Goal: Information Seeking & Learning: Learn about a topic

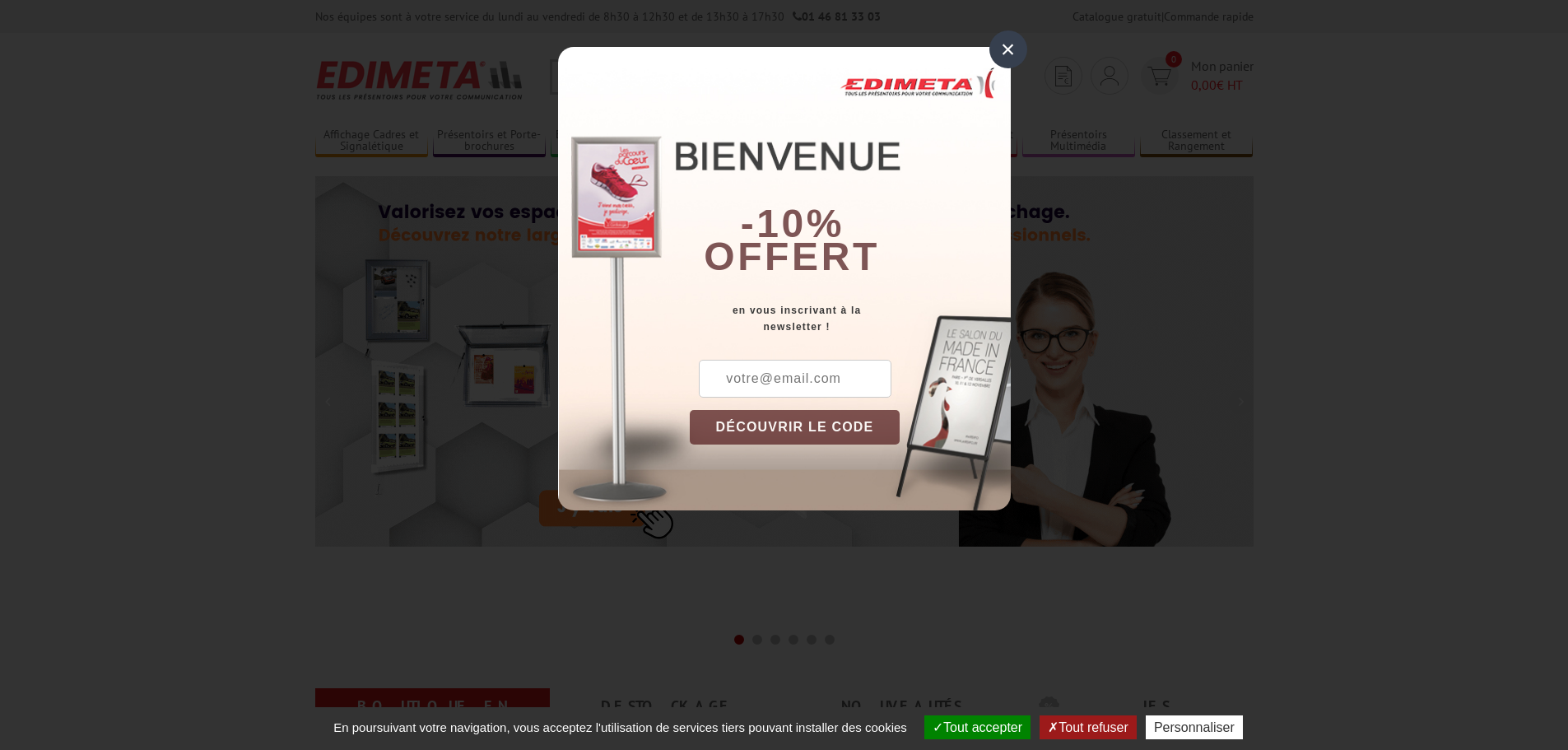
click at [1017, 47] on div "×" at bounding box center [1008, 49] width 37 height 38
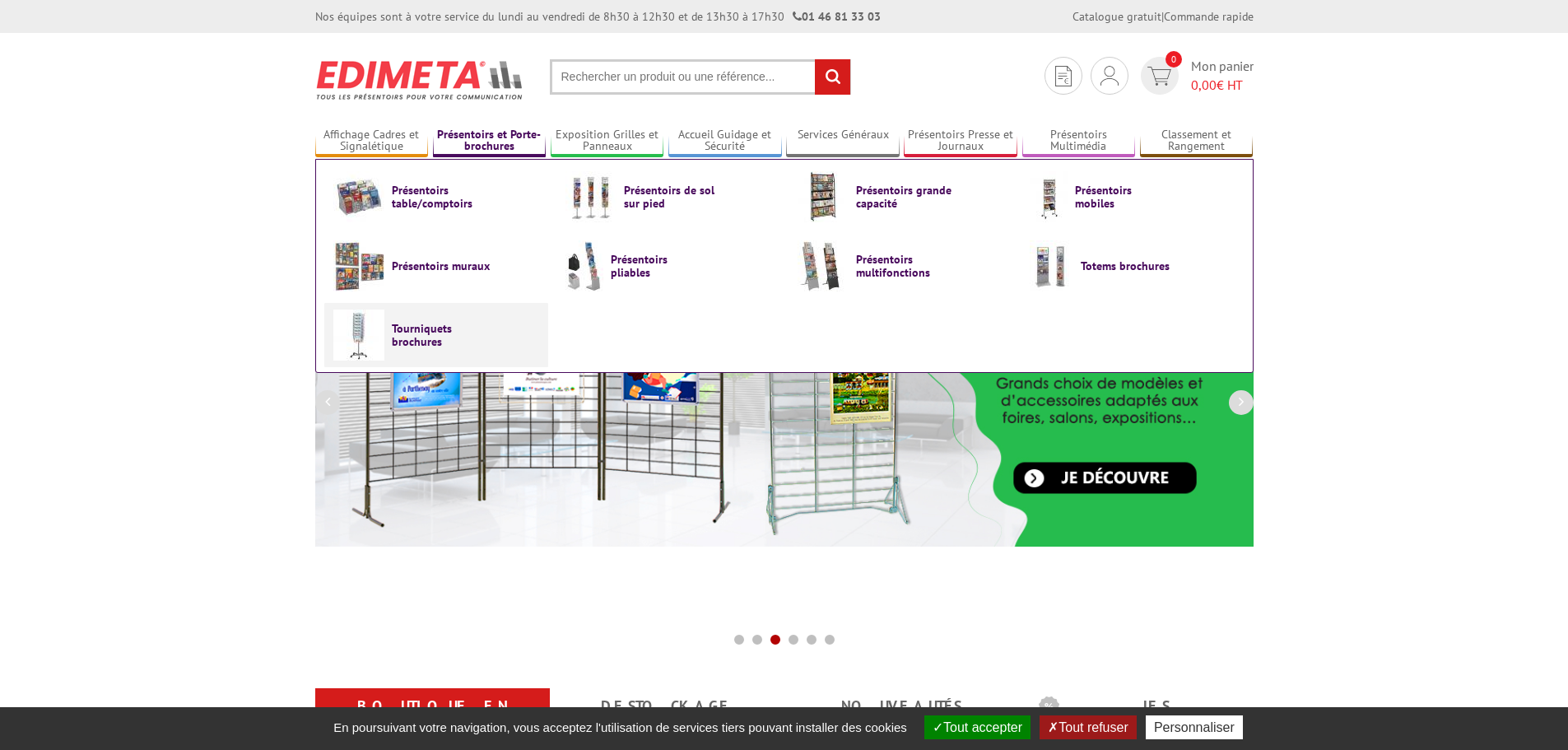
click at [417, 318] on link "Tourniquets brochures" at bounding box center [436, 335] width 206 height 51
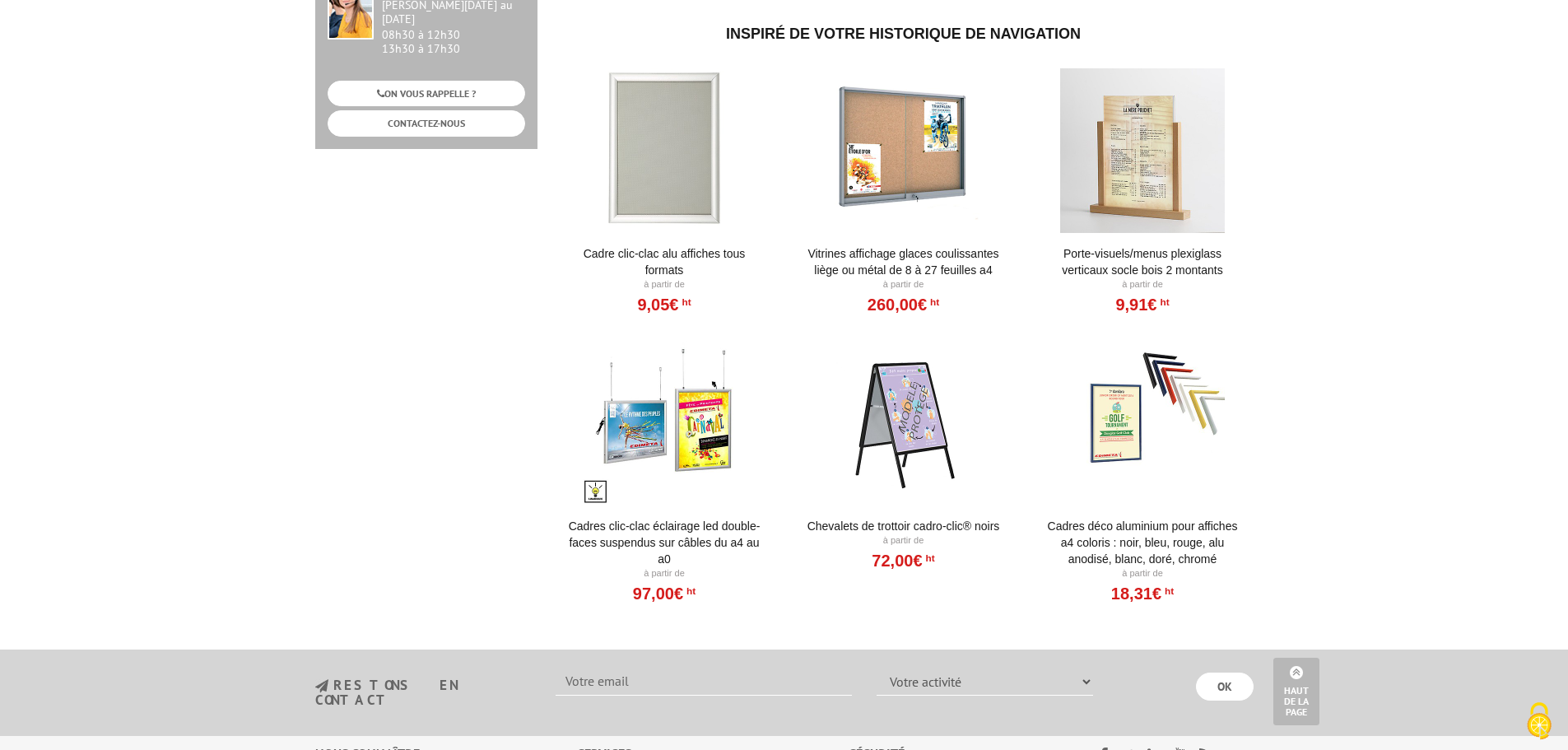
scroll to position [494, 0]
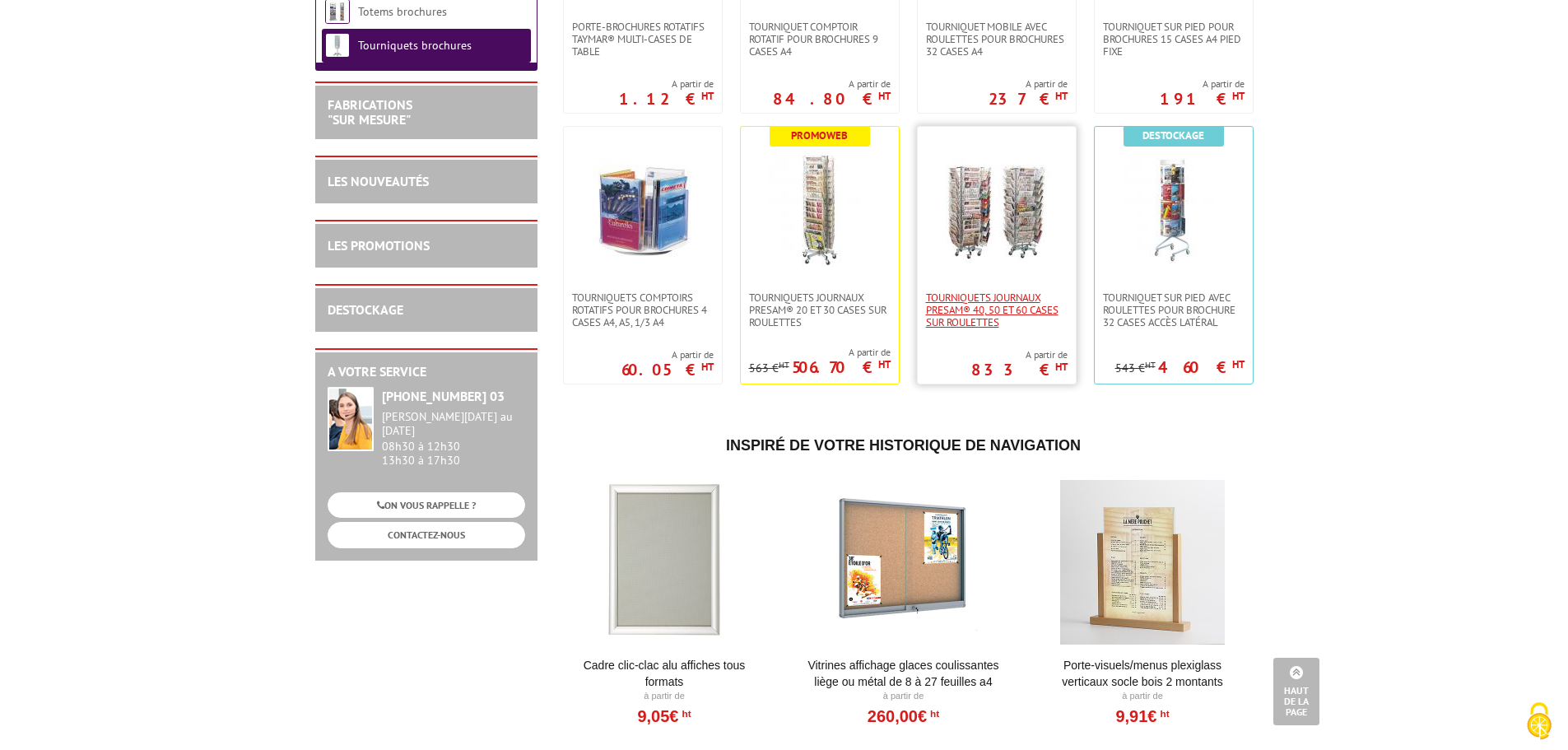
click at [987, 304] on span "Tourniquets journaux Presam® 40, 50 et 60 cases sur roulettes" at bounding box center [996, 309] width 142 height 37
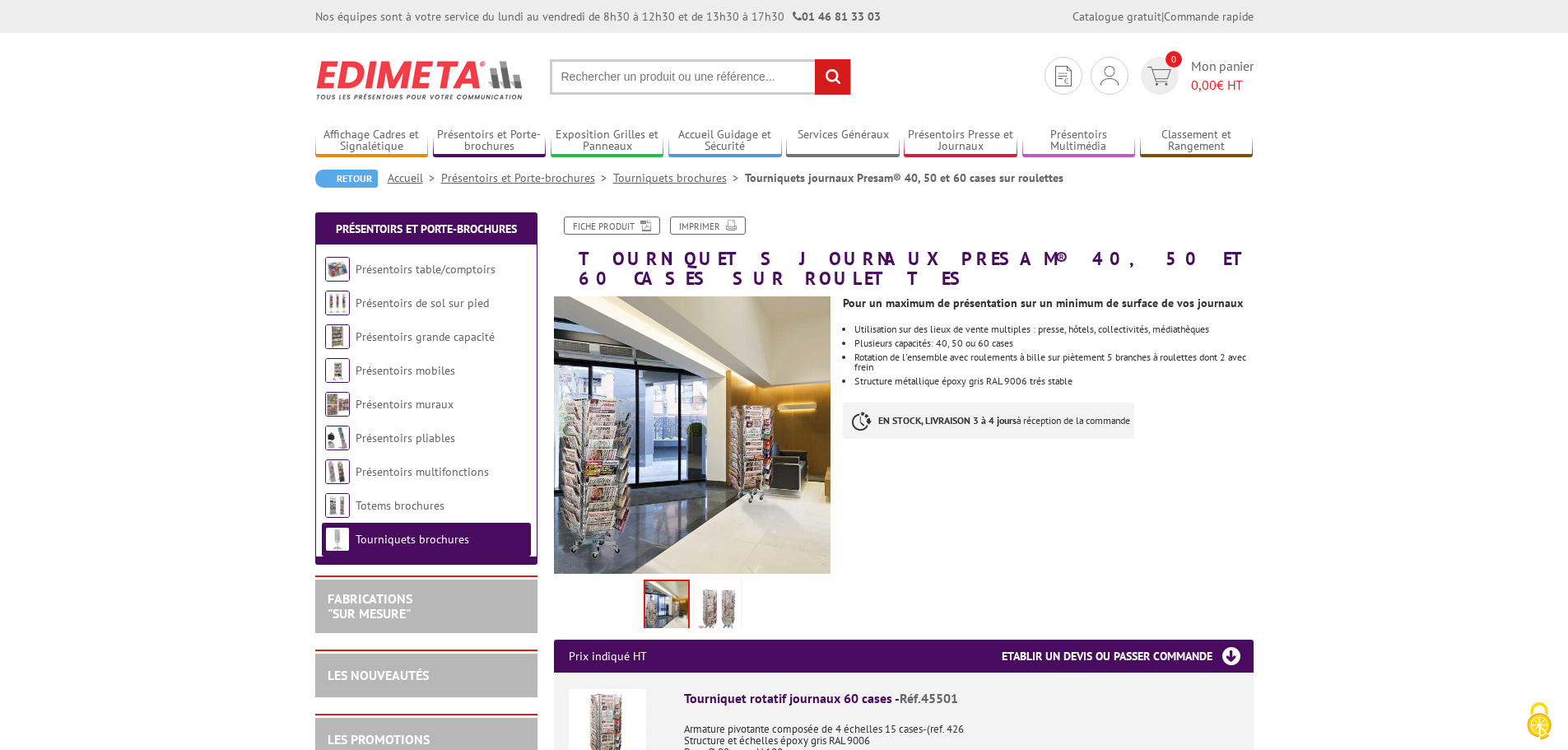
click at [593, 70] on input "text" at bounding box center [700, 77] width 301 height 36
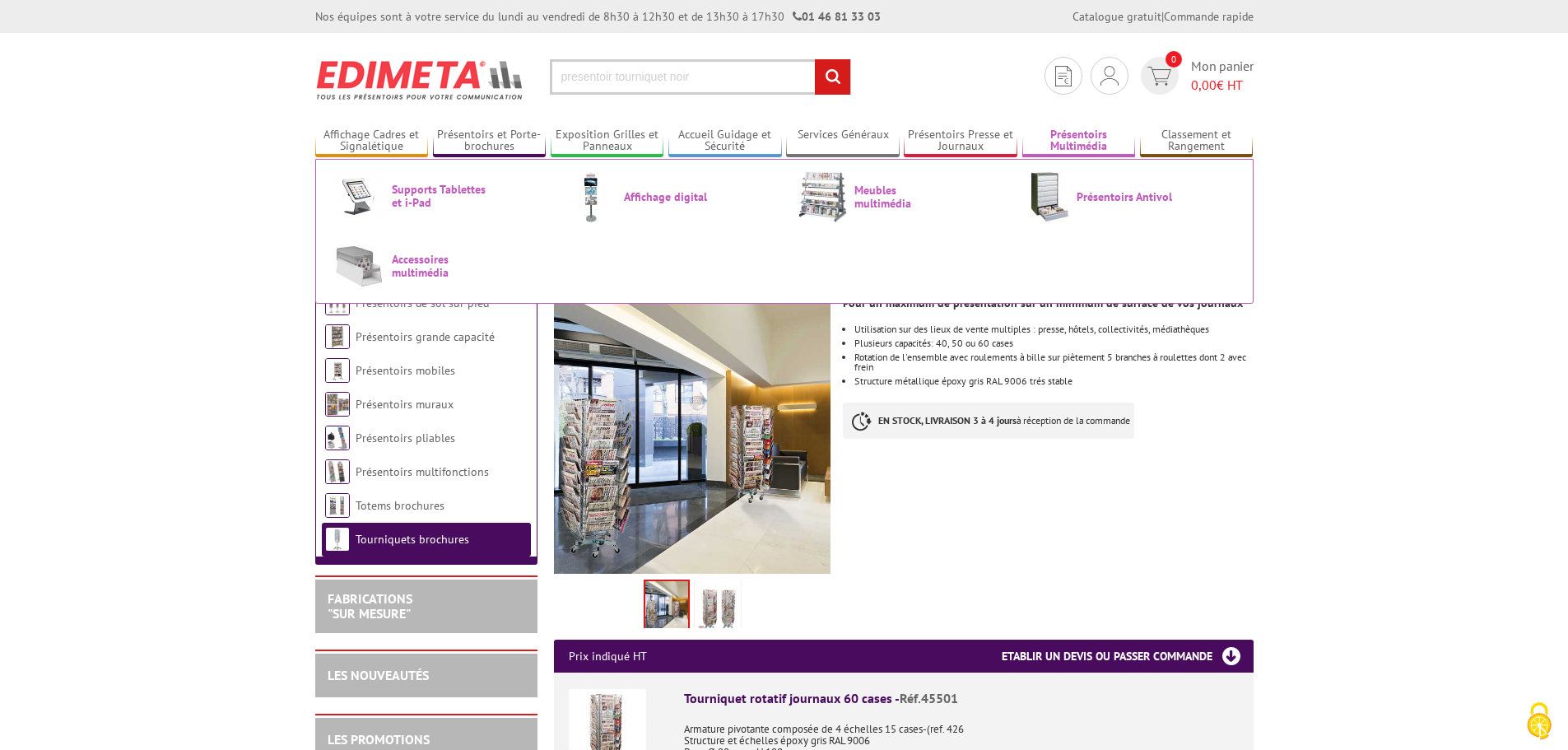
type input "presentoir tourniquet noir"
click at [815, 59] on input "rechercher" at bounding box center [833, 77] width 36 height 36
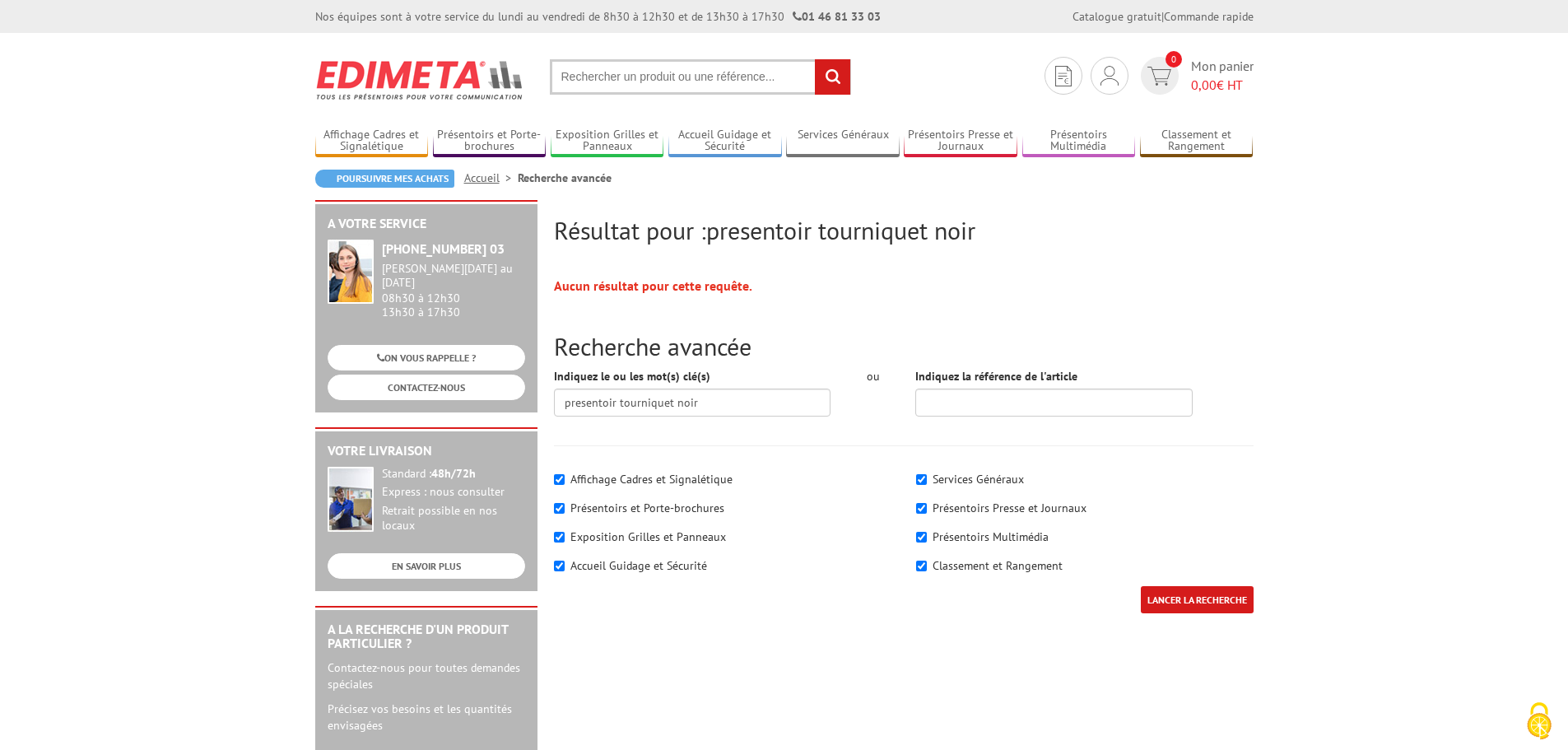
click at [661, 61] on input "text" at bounding box center [700, 77] width 301 height 36
click at [947, 229] on span "presentoir tourniquet noir" at bounding box center [841, 230] width 270 height 32
drag, startPoint x: 947, startPoint y: 229, endPoint x: 1043, endPoint y: 236, distance: 96.3
click at [1043, 236] on h2 "Résultat pour : presentoir tourniquet noir" at bounding box center [904, 230] width 700 height 27
drag, startPoint x: 937, startPoint y: 237, endPoint x: 713, endPoint y: 231, distance: 224.1
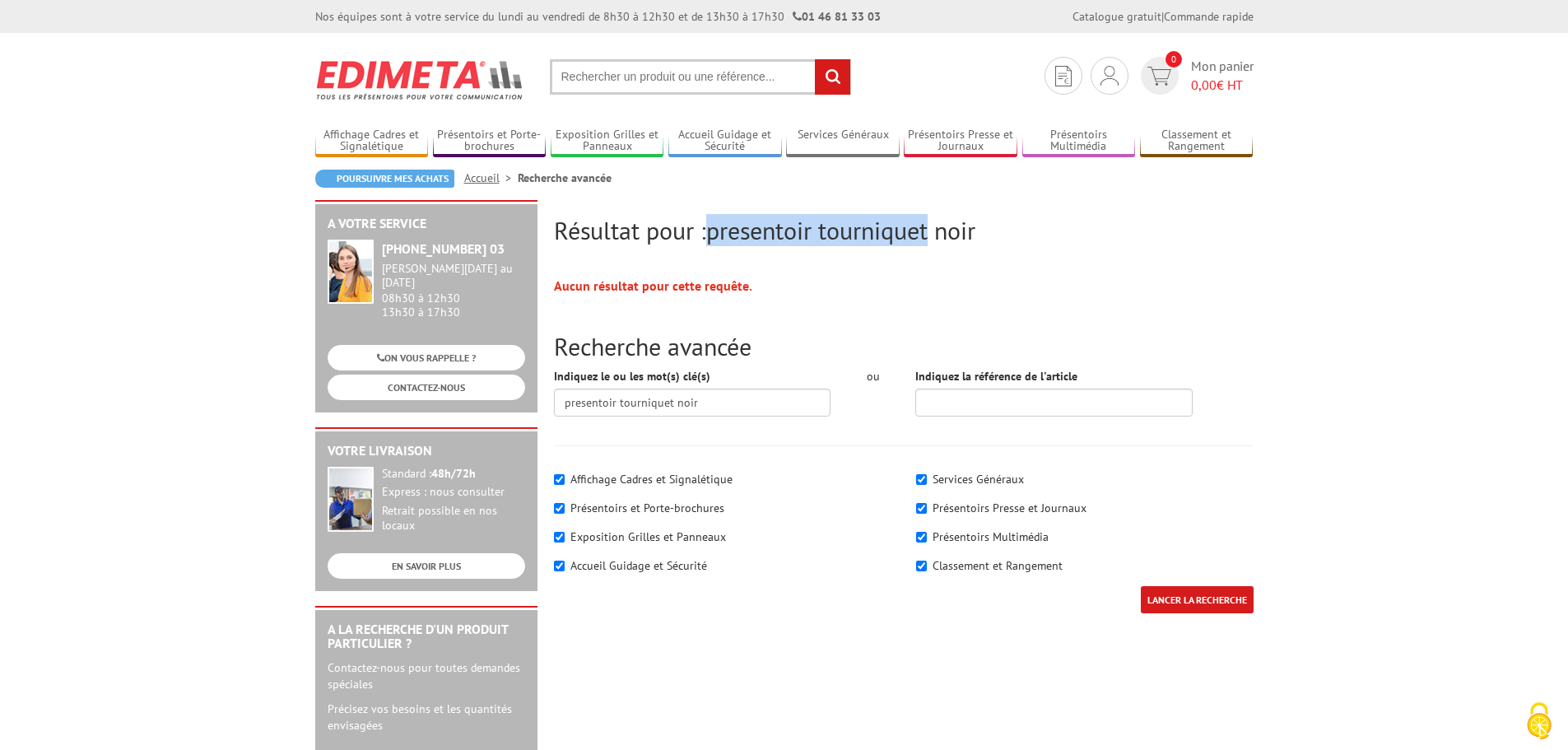
click at [713, 231] on span "presentoir tourniquet noir" at bounding box center [841, 230] width 270 height 32
copy span "presentoir tourniquet"
click at [638, 76] on input "text" at bounding box center [700, 77] width 301 height 36
paste input "presentoir tourniquet"
type input "presentoir tourniquet"
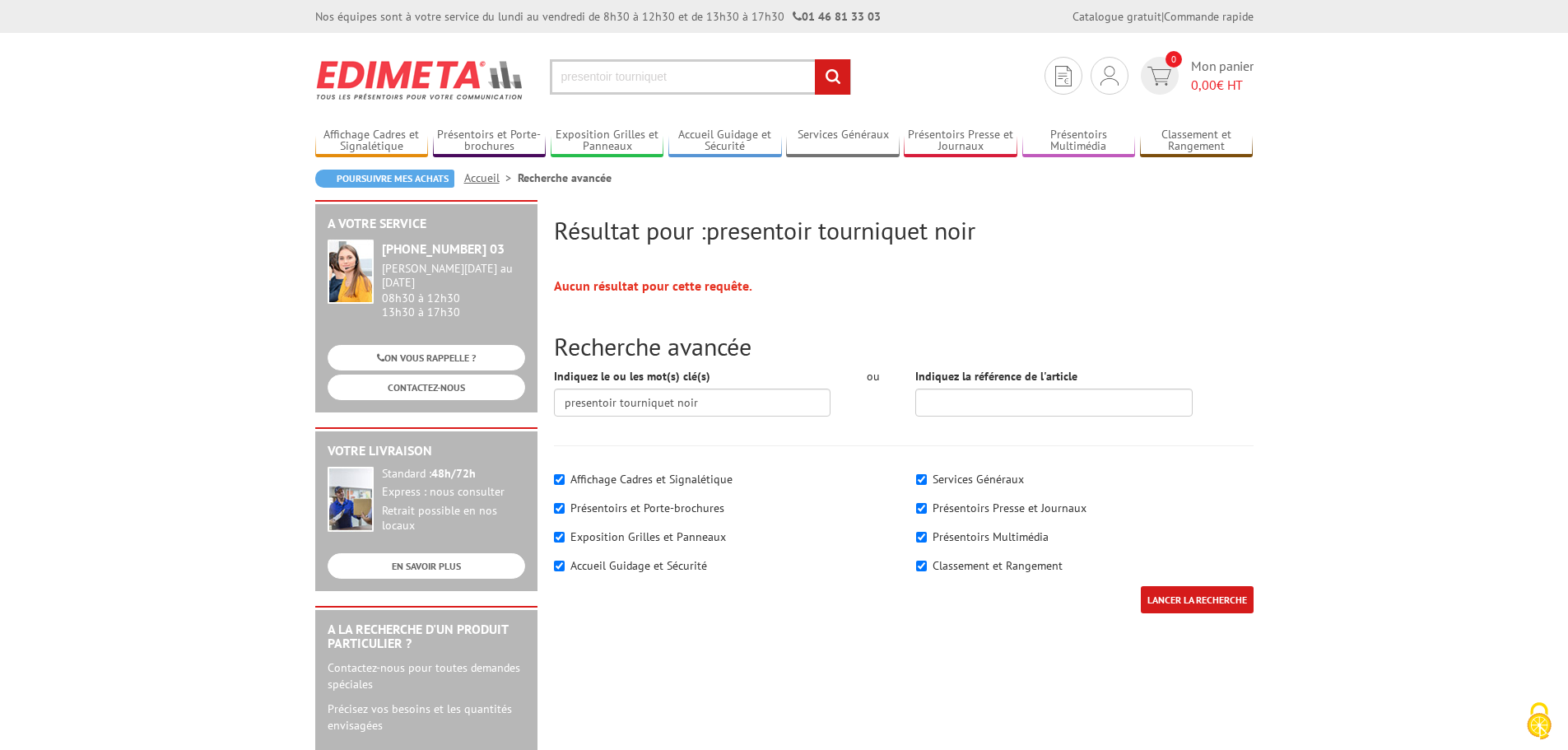
click at [830, 71] on input "rechercher" at bounding box center [833, 77] width 36 height 36
click at [833, 78] on input "rechercher" at bounding box center [833, 77] width 36 height 36
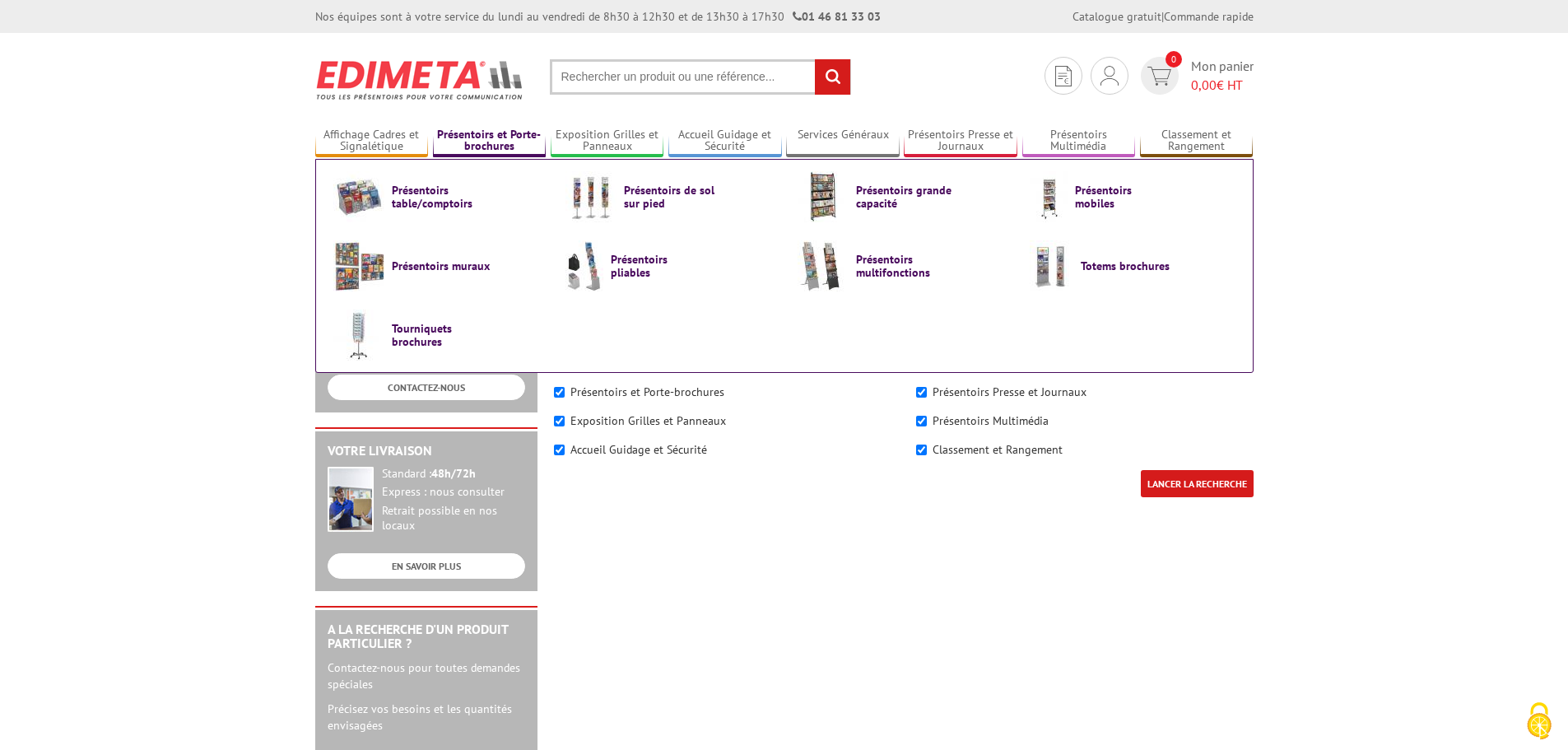
click at [469, 136] on link "Présentoirs et Porte-brochures" at bounding box center [489, 141] width 113 height 27
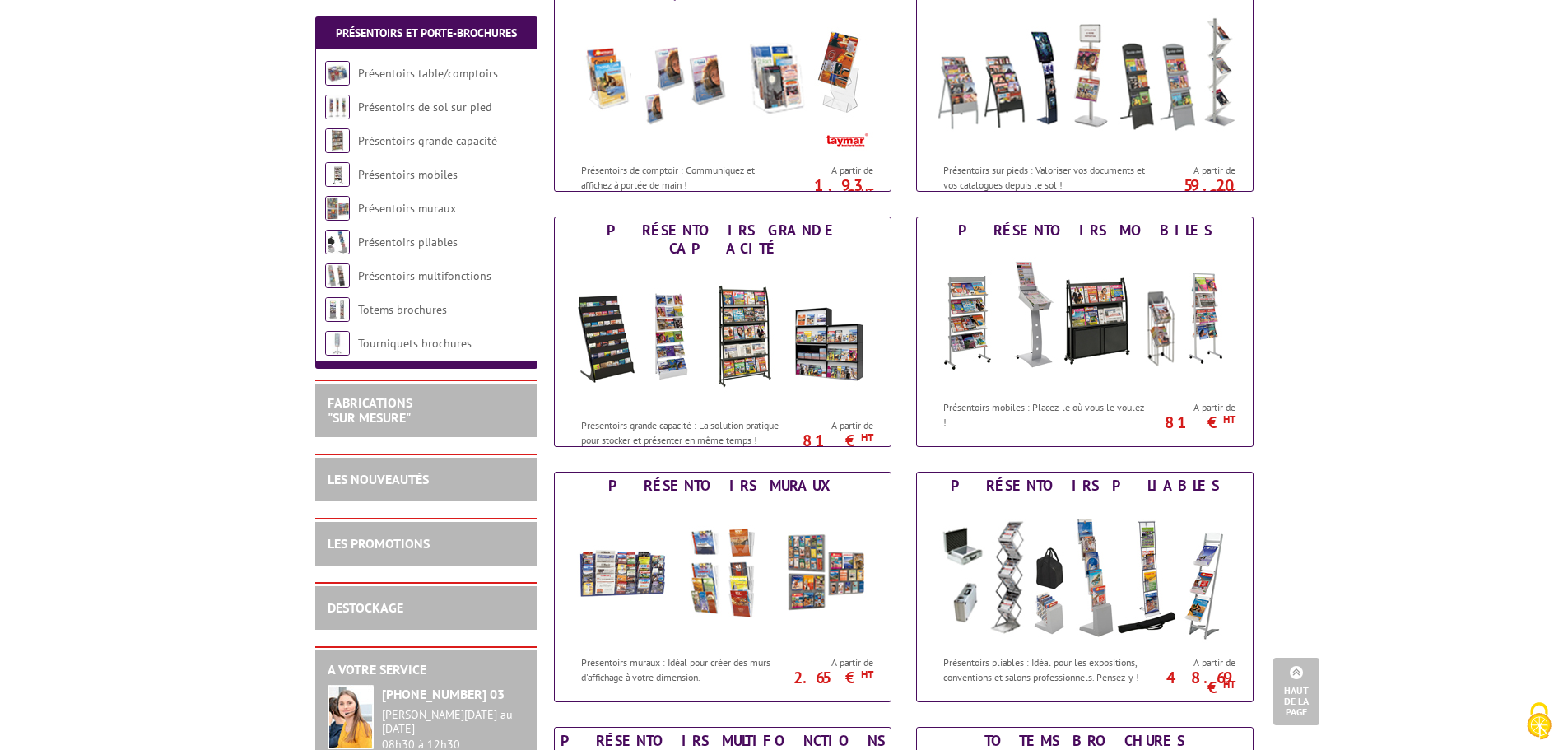
scroll to position [247, 0]
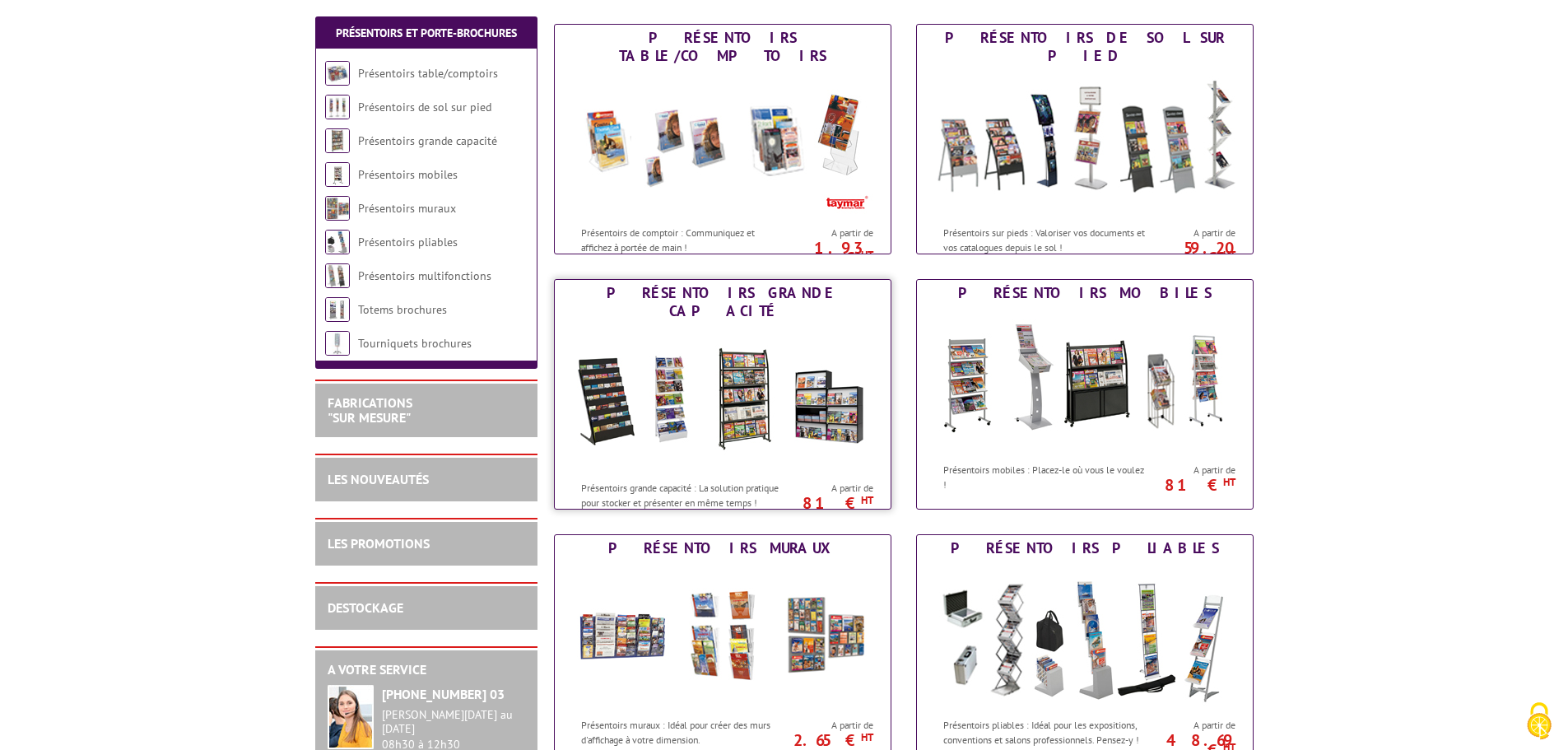
click at [746, 393] on img at bounding box center [722, 398] width 304 height 148
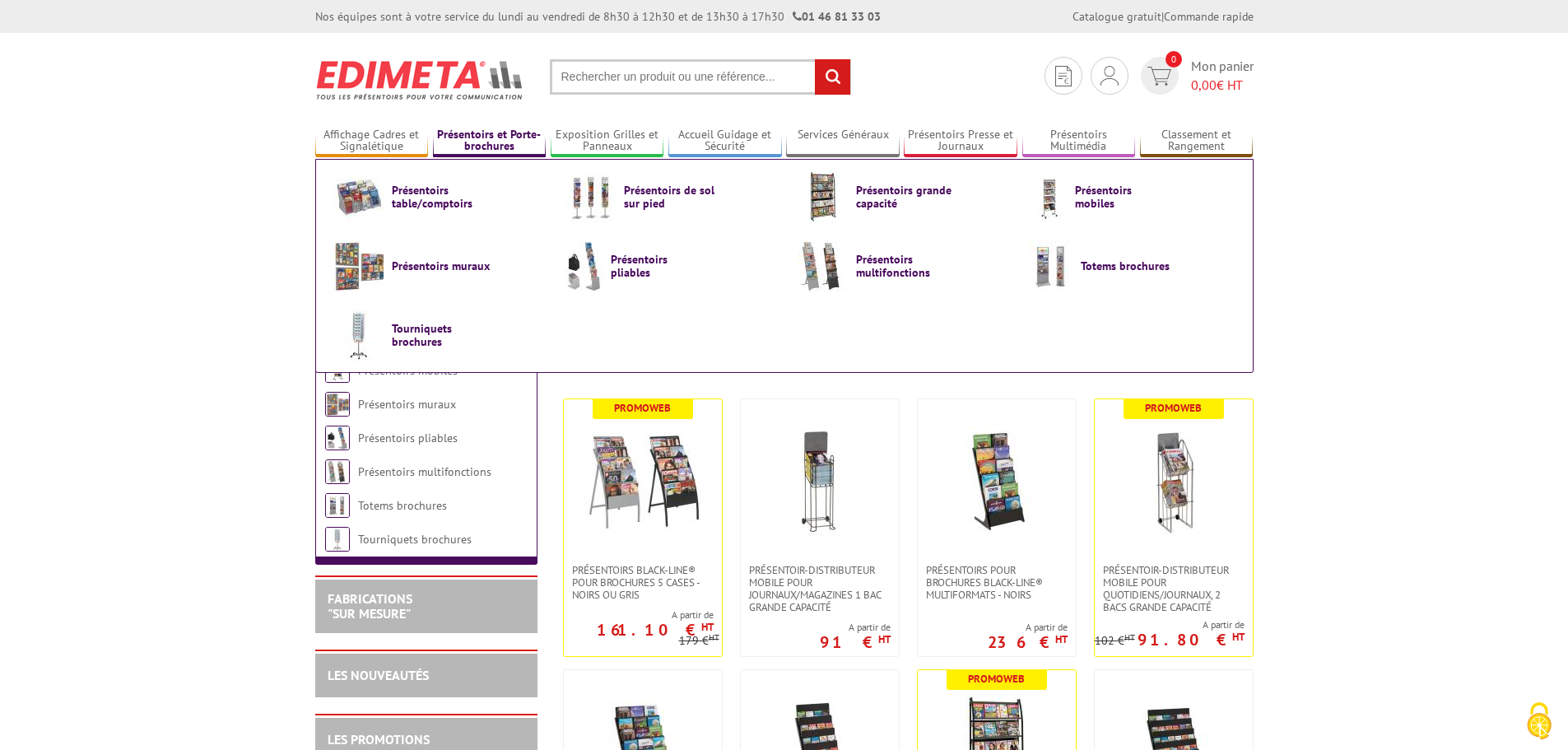
click at [498, 143] on link "Présentoirs et Porte-brochures" at bounding box center [489, 141] width 113 height 27
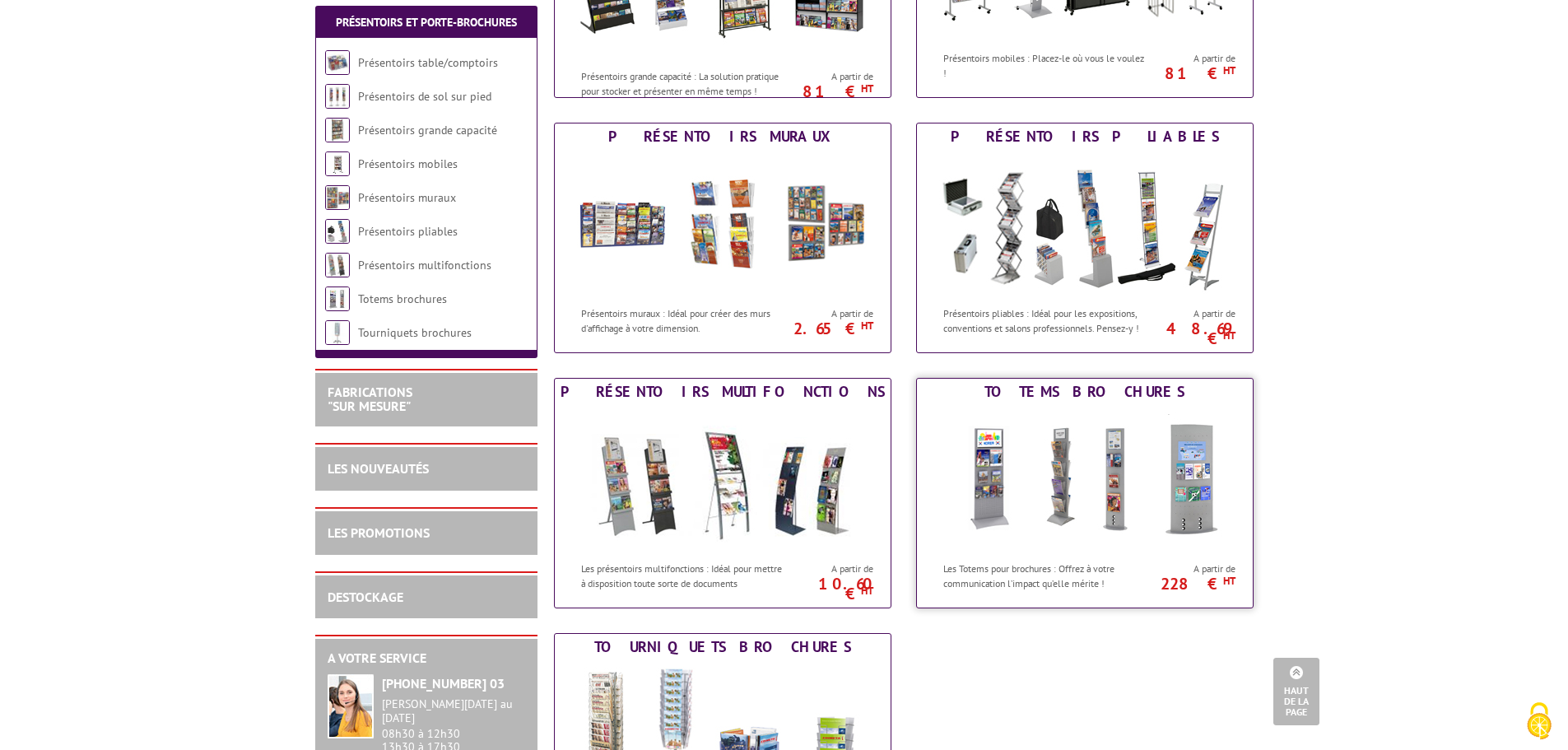
scroll to position [741, 0]
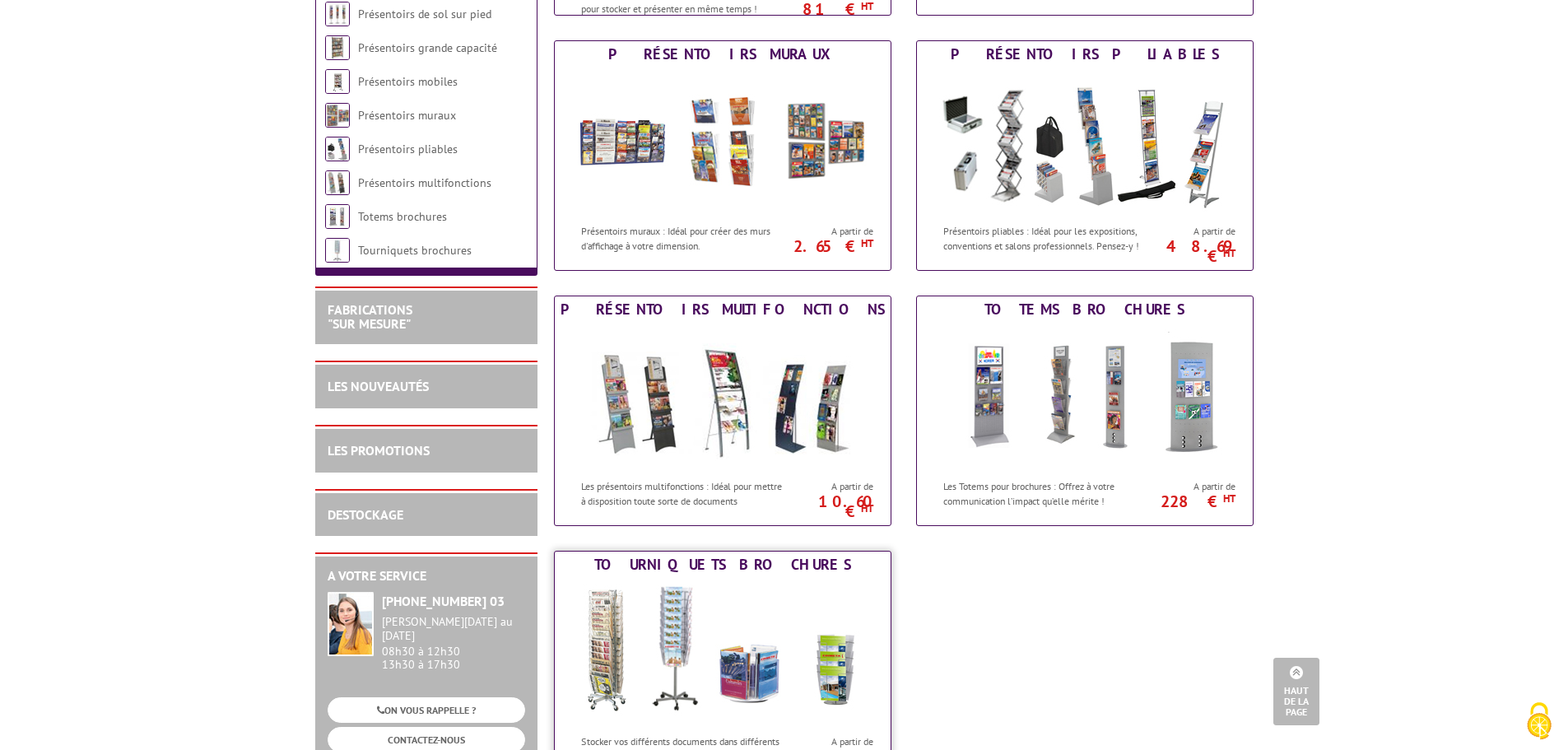
click at [676, 624] on img at bounding box center [722, 652] width 304 height 148
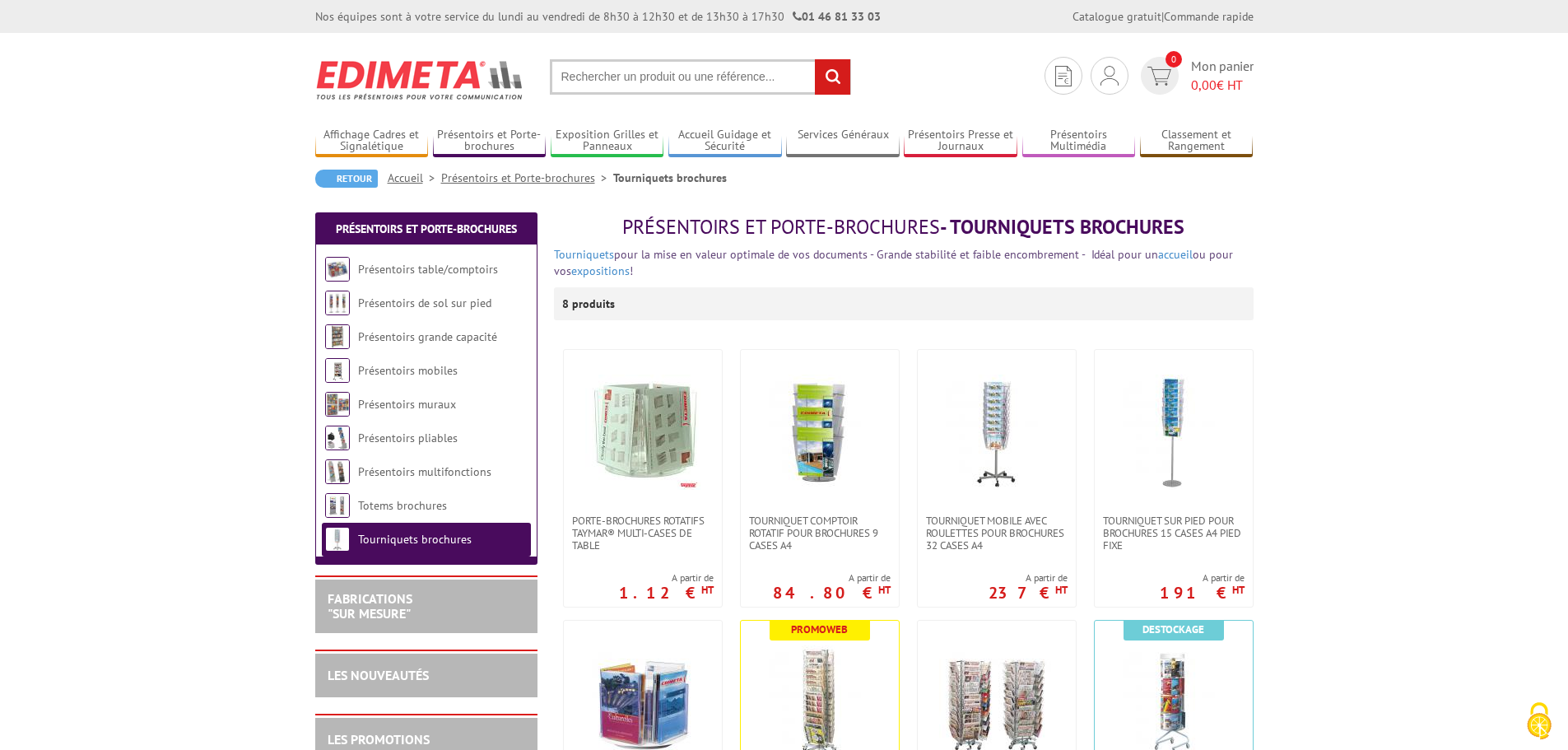
click at [353, 74] on img at bounding box center [419, 79] width 210 height 61
